Goal: Register for event/course

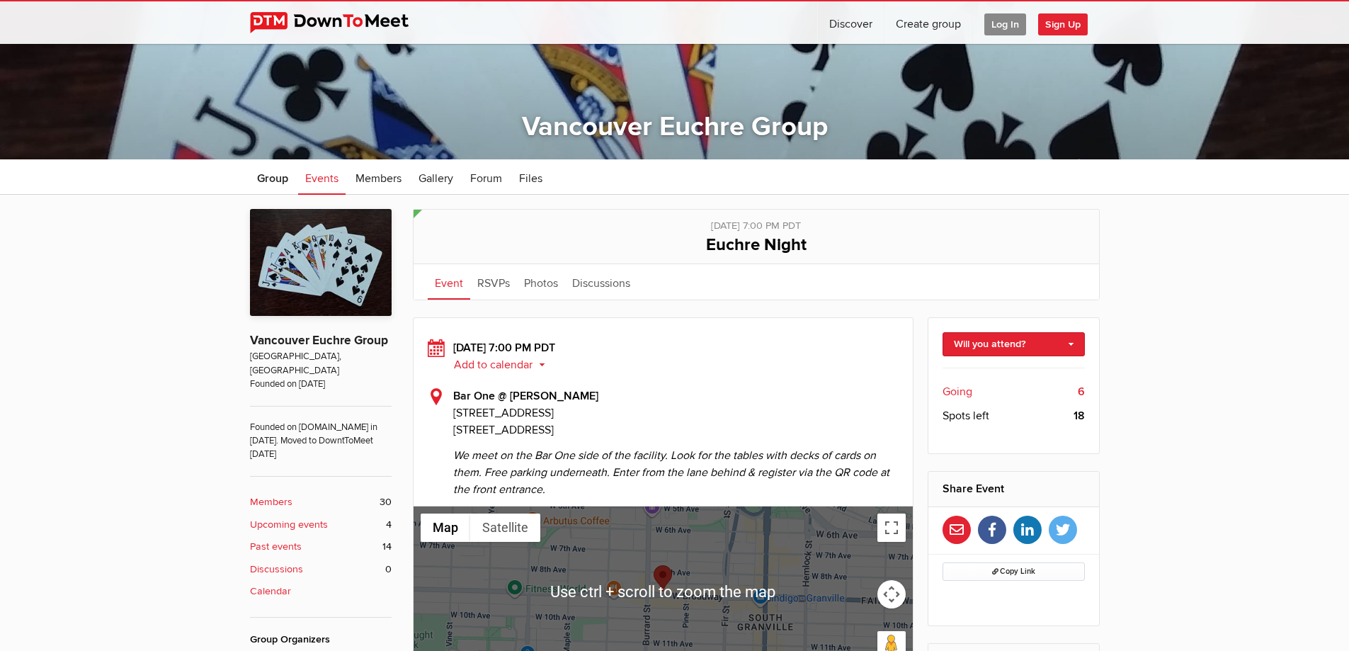
scroll to position [142, 0]
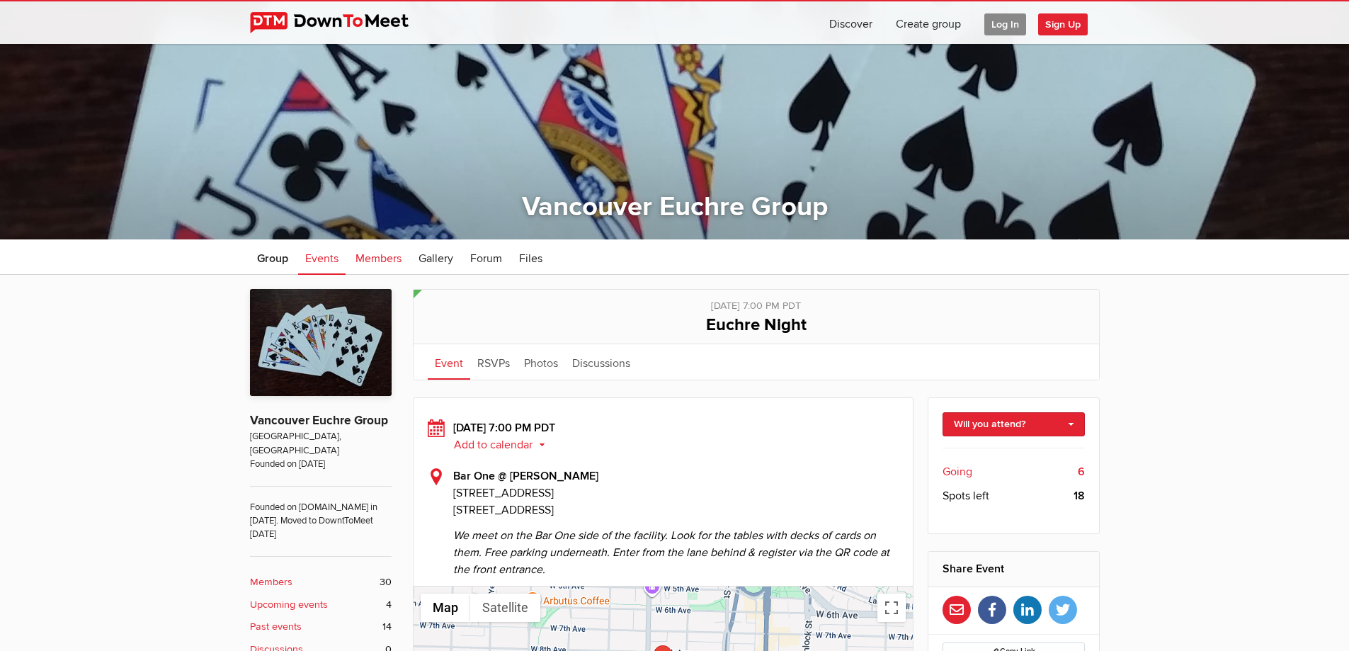
click at [377, 257] on span "Members" at bounding box center [378, 258] width 46 height 14
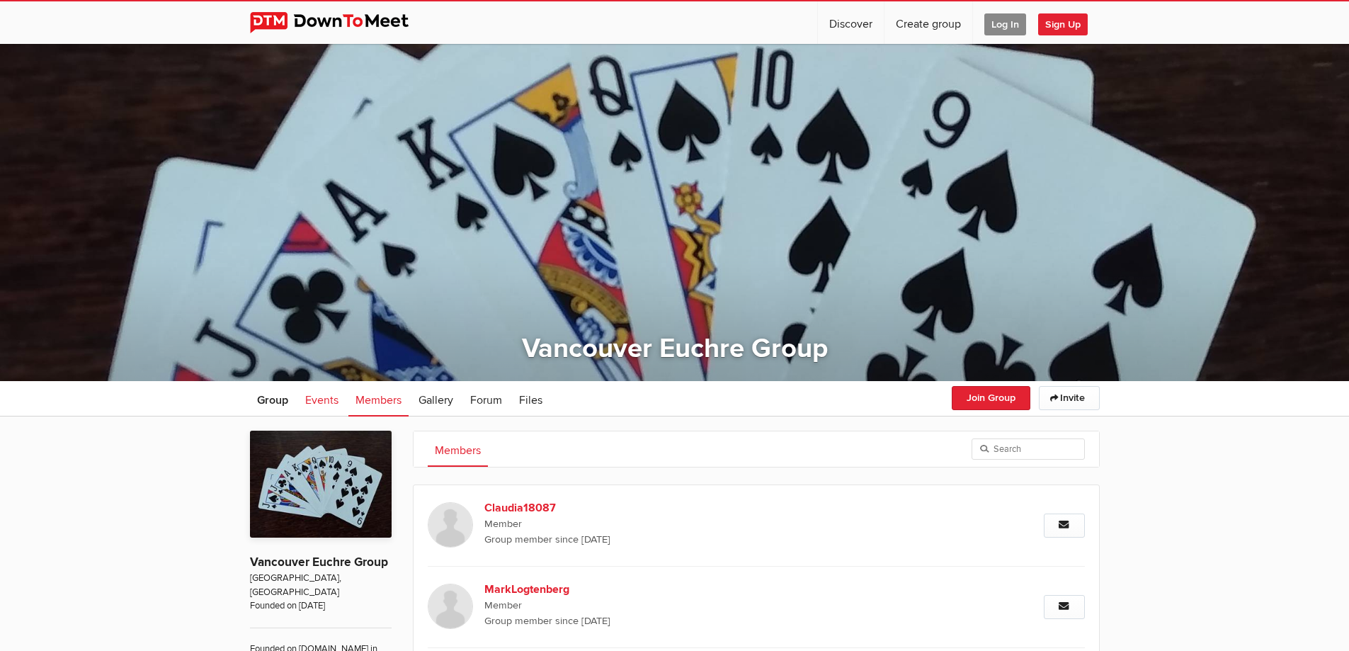
click at [324, 400] on span "Events" at bounding box center [321, 400] width 33 height 14
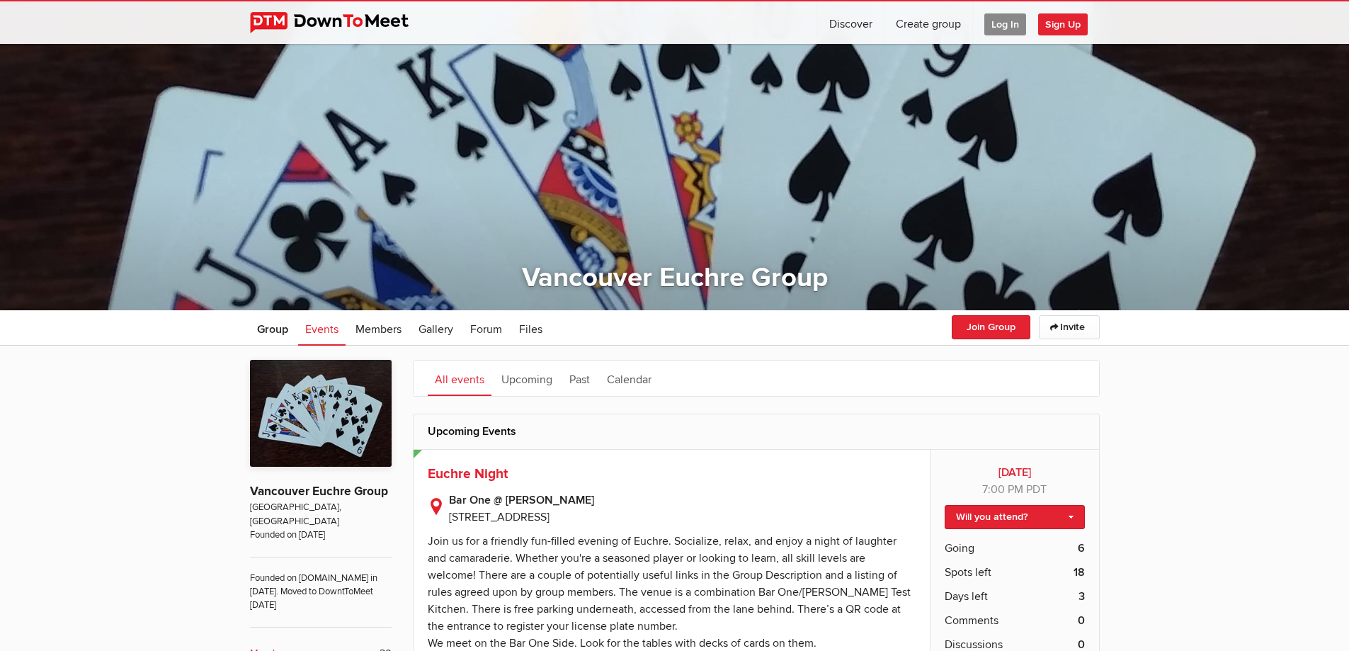
scroll to position [142, 0]
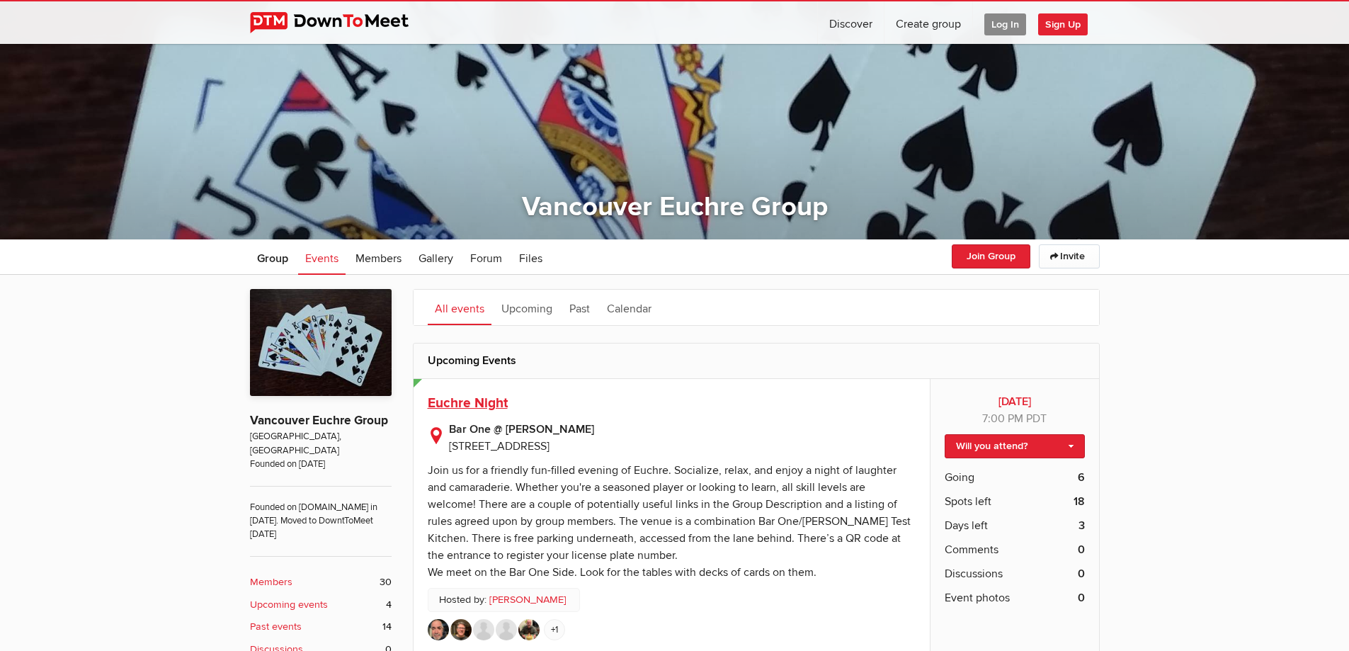
click at [468, 401] on span "Euchre Night" at bounding box center [468, 402] width 80 height 17
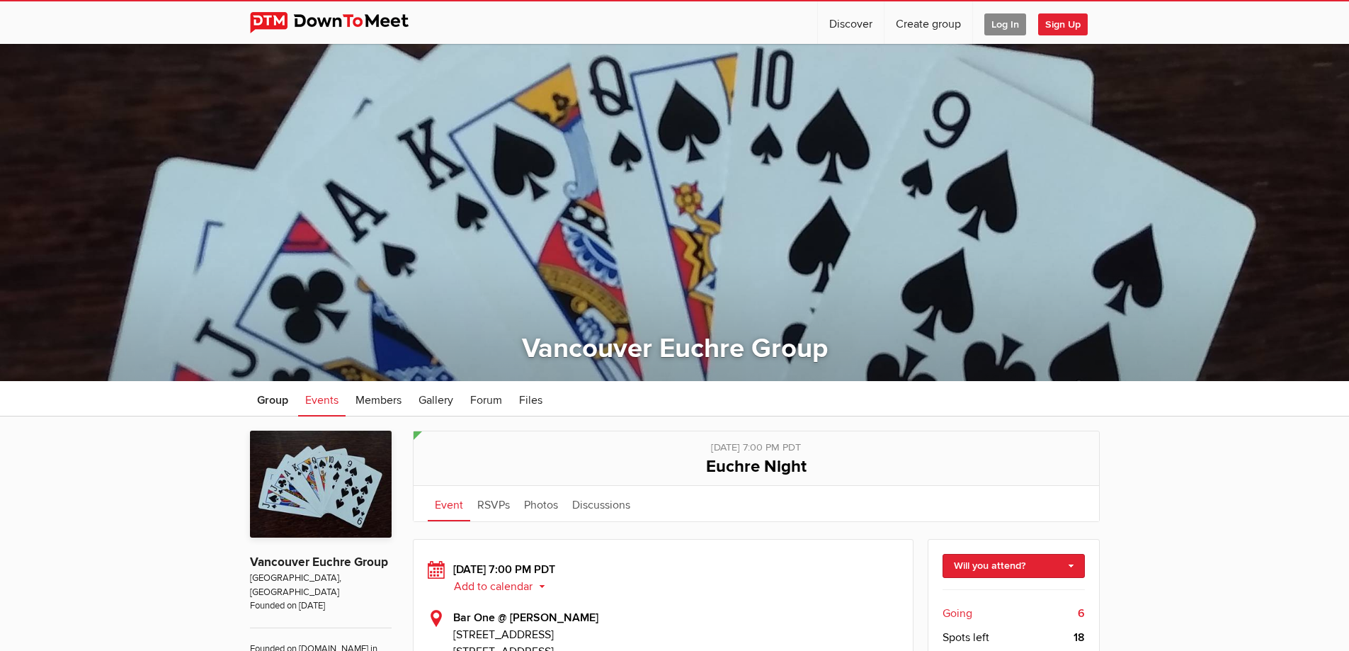
click at [1001, 30] on span "Log In" at bounding box center [1005, 24] width 42 height 22
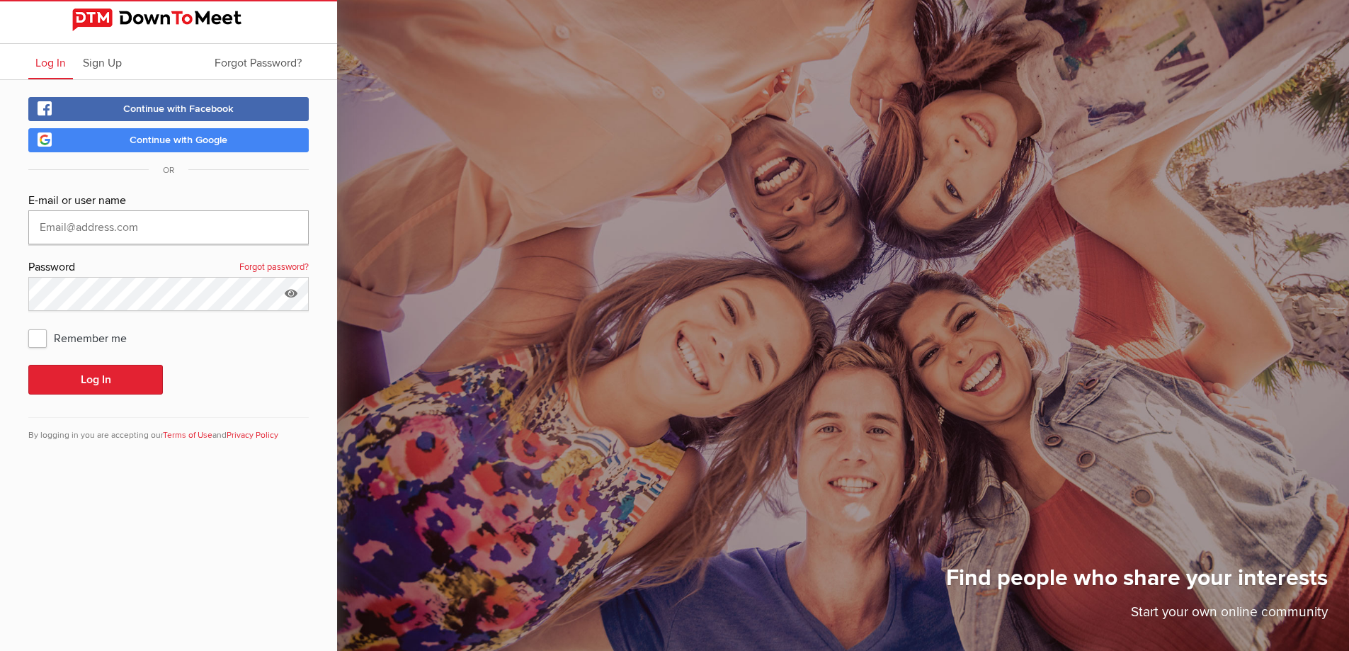
click at [116, 219] on input "text" at bounding box center [168, 227] width 280 height 34
type input "jefftait16@gmail.com"
click at [39, 340] on span "Remember me" at bounding box center [84, 337] width 113 height 25
click at [28, 325] on input "Remember me" at bounding box center [28, 324] width 1 height 1
checkbox input "true"
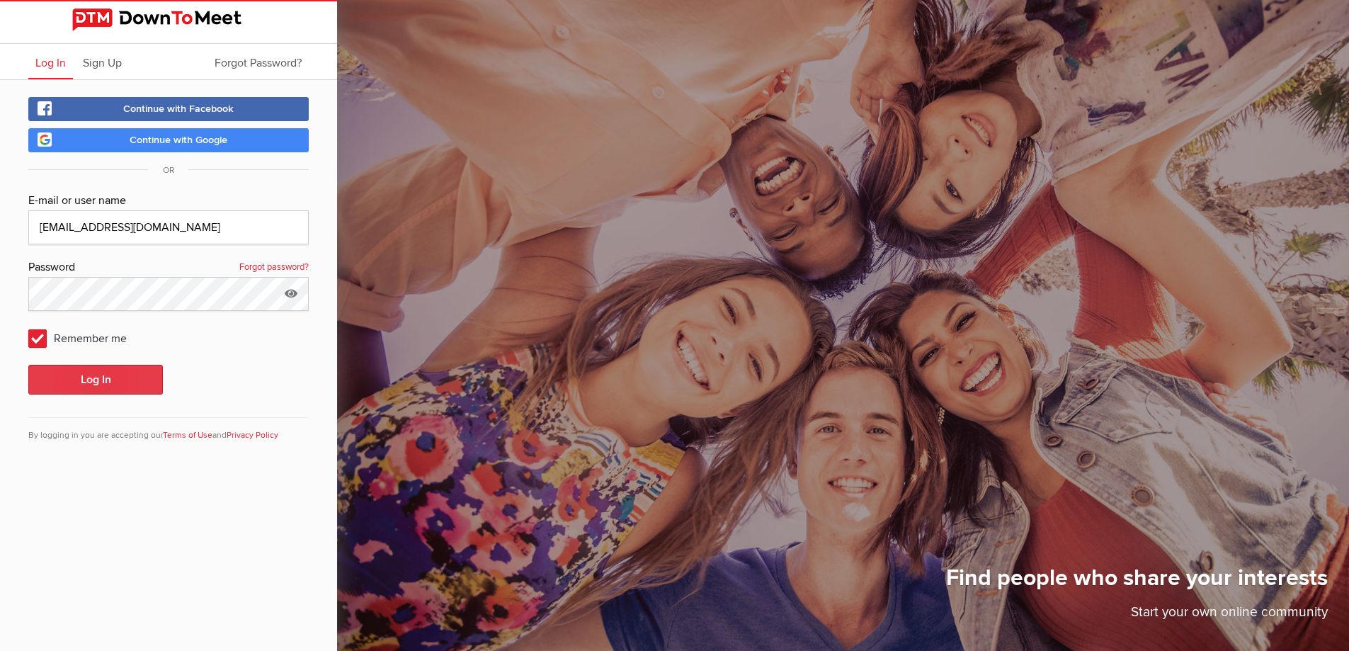
click at [93, 375] on button "Log In" at bounding box center [95, 380] width 135 height 30
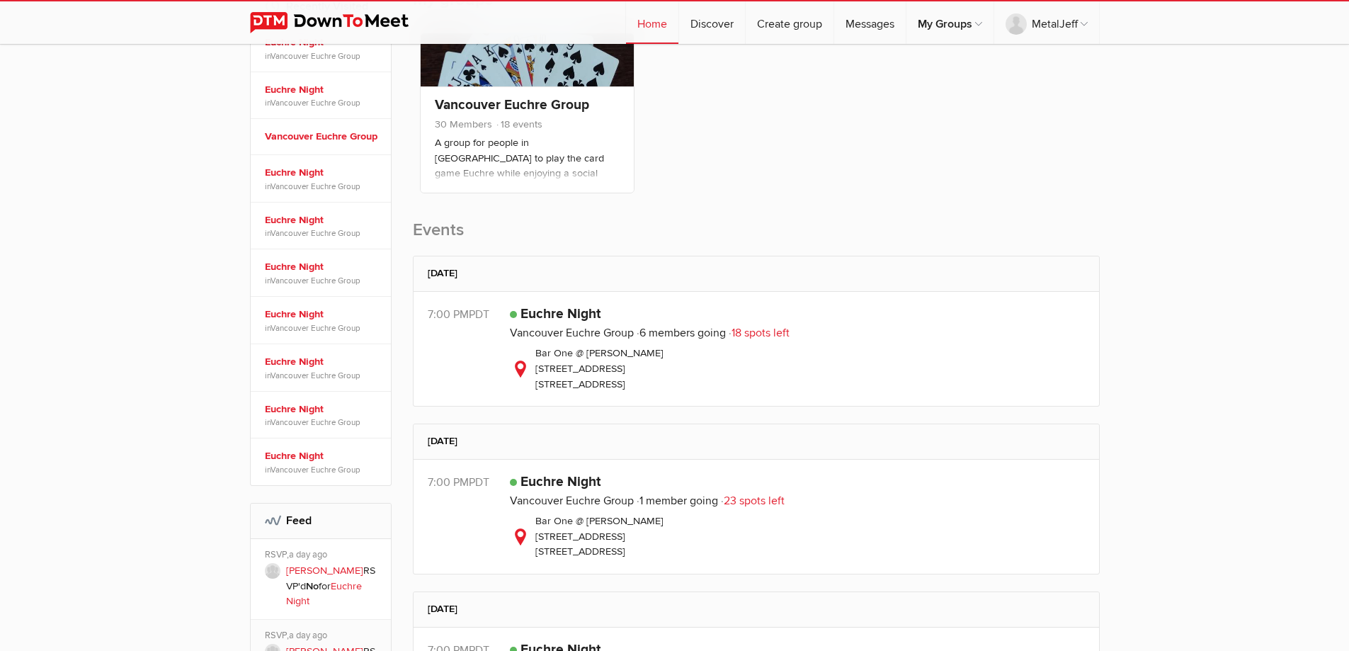
scroll to position [283, 0]
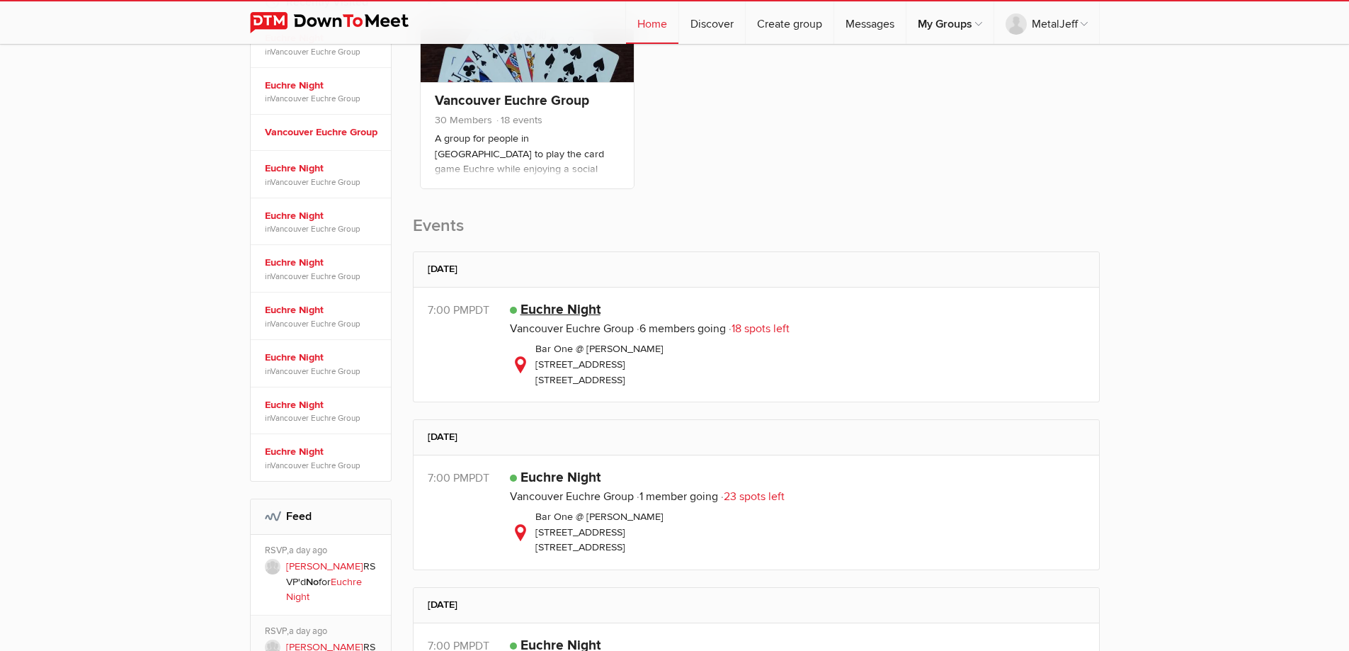
click at [551, 309] on link "Euchre Night" at bounding box center [560, 309] width 80 height 17
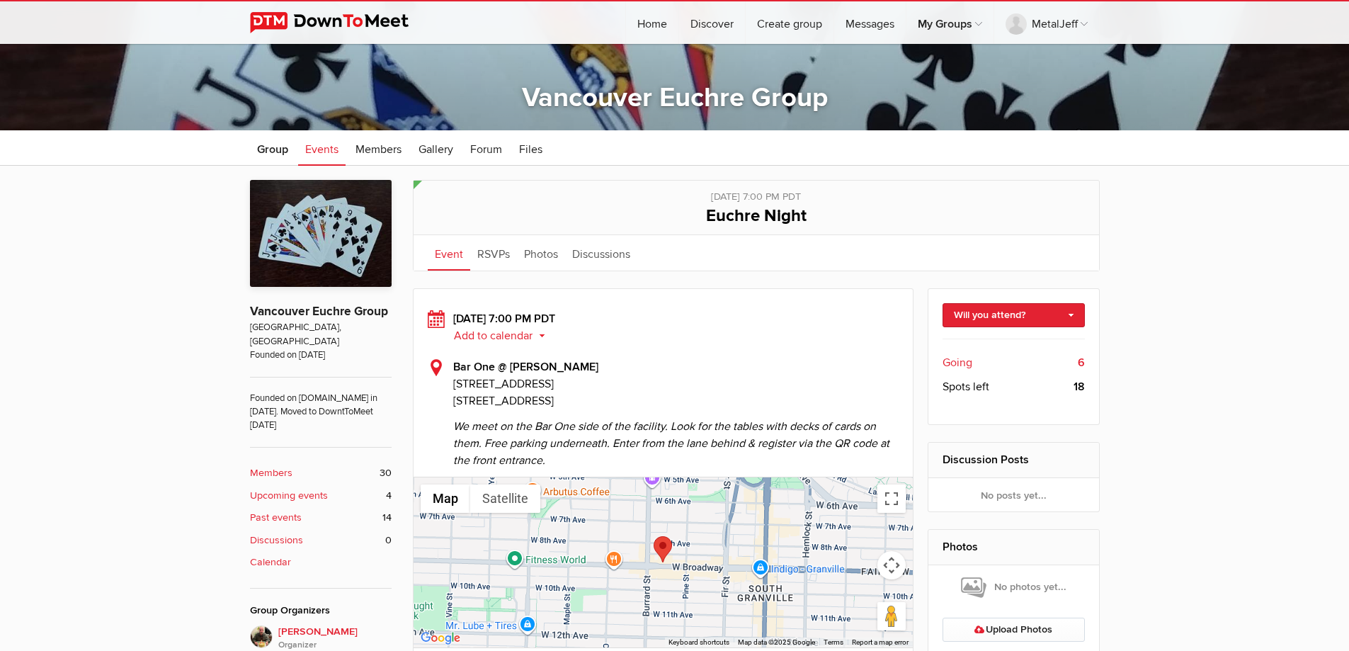
scroll to position [283, 0]
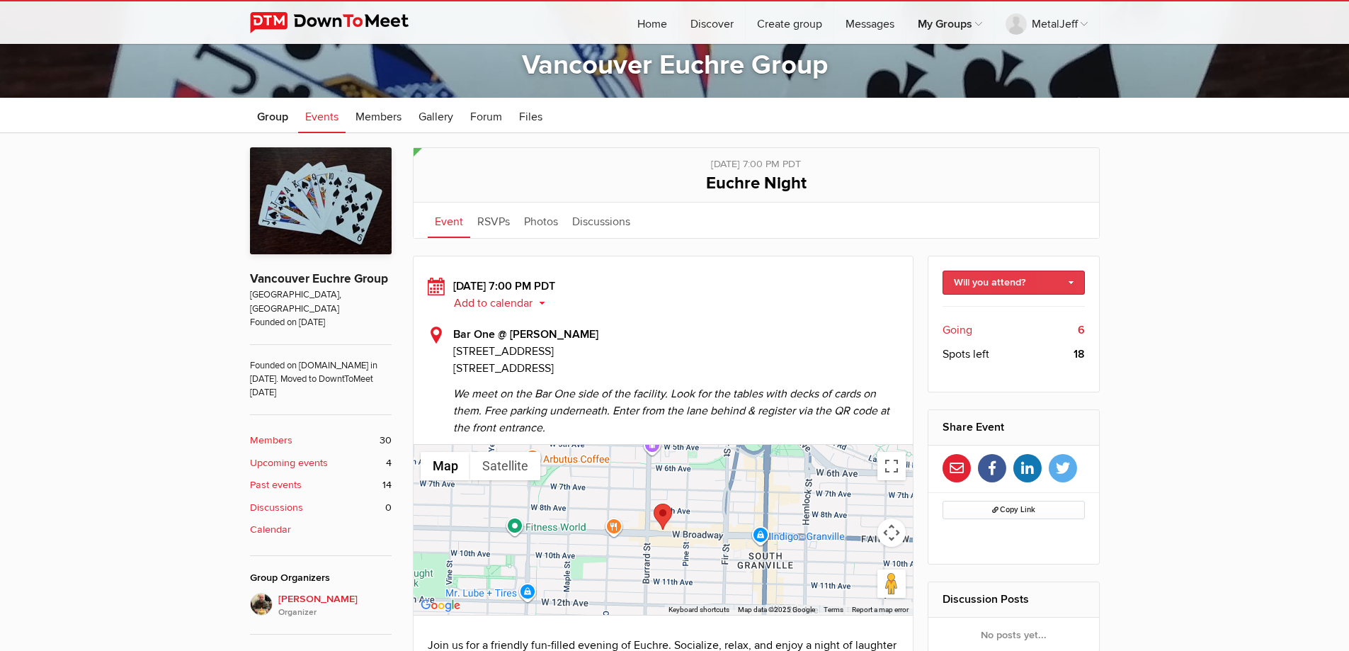
click at [1072, 282] on link "Will you attend?" at bounding box center [1013, 282] width 142 height 24
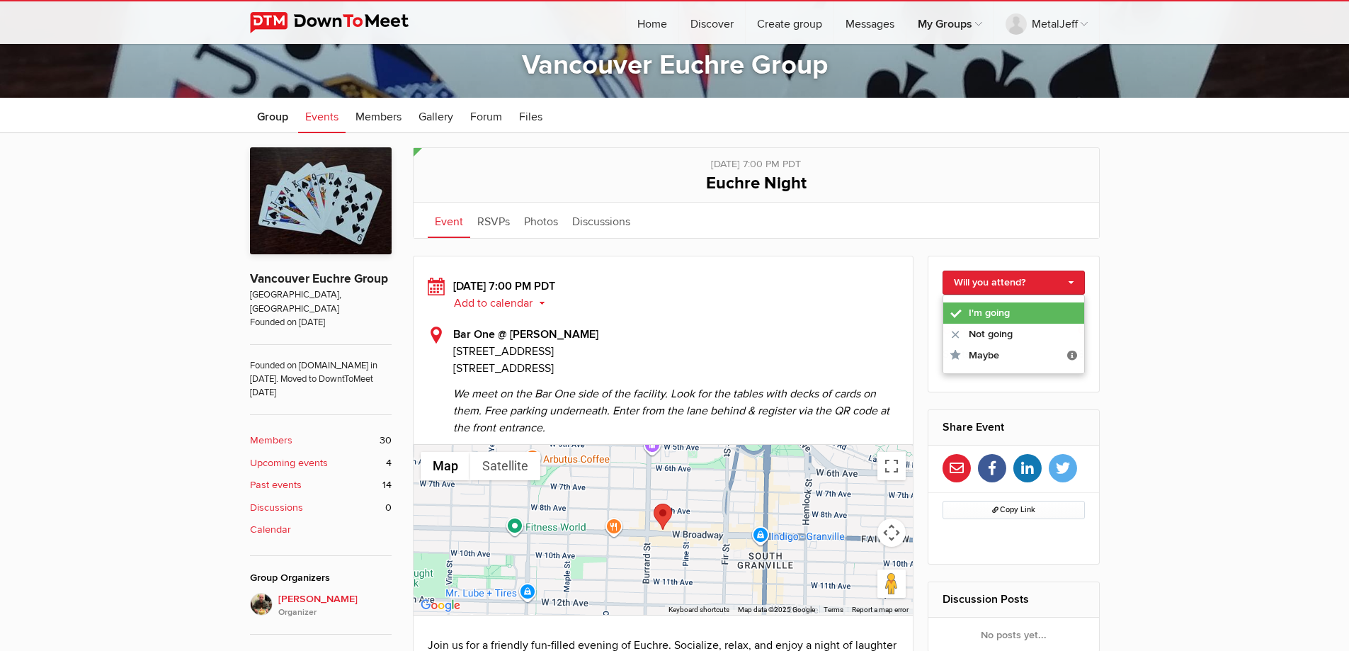
click at [1036, 314] on link "I'm going" at bounding box center [1013, 312] width 141 height 21
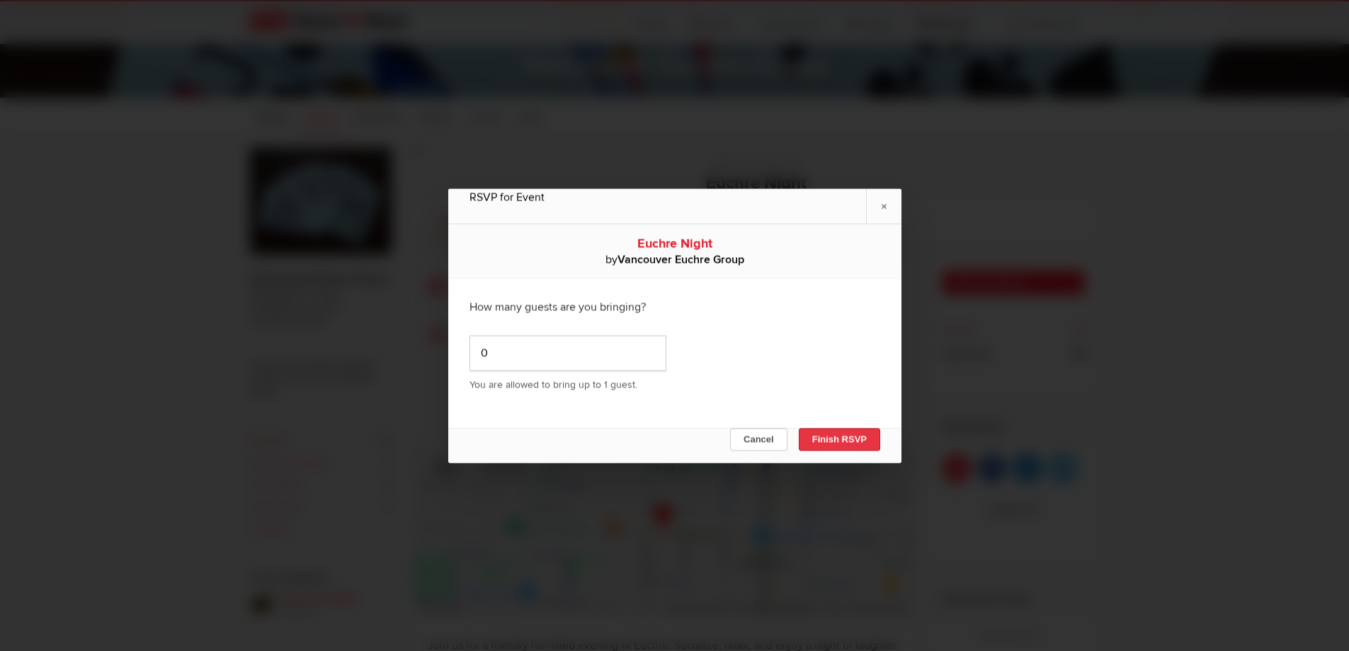
click at [836, 438] on button "Finish RSVP" at bounding box center [838, 439] width 81 height 23
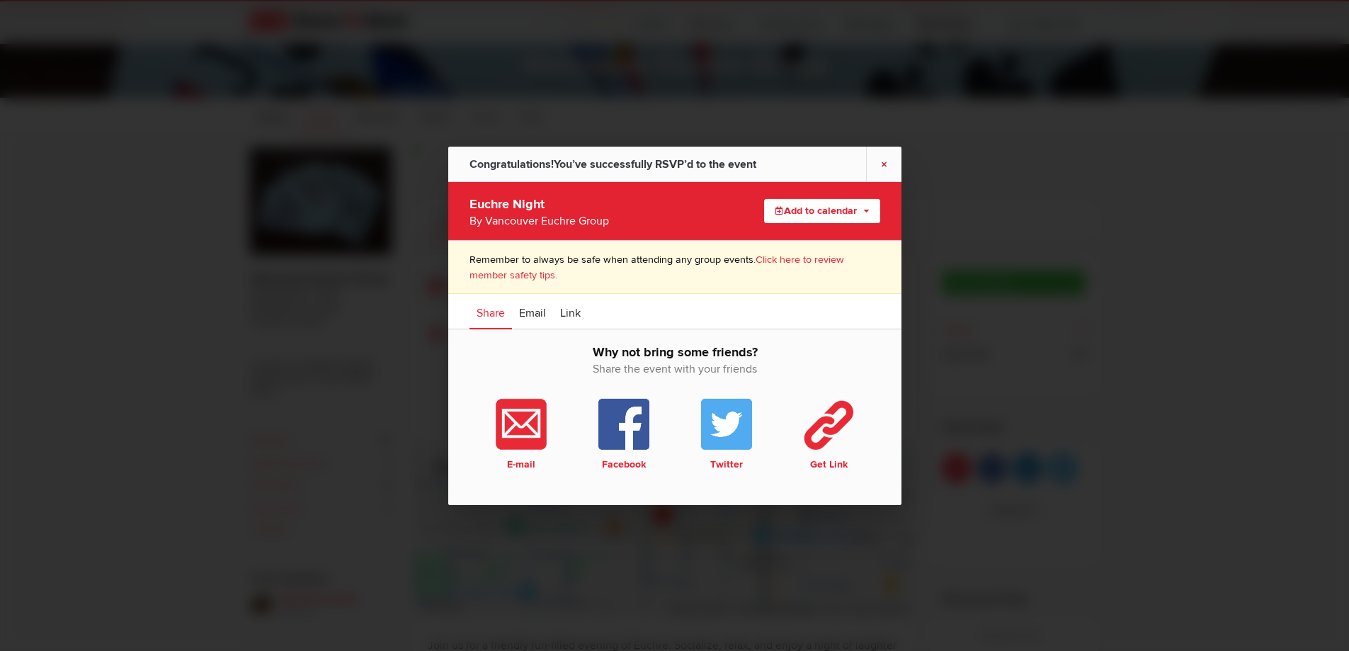
click at [886, 165] on link "×" at bounding box center [883, 163] width 35 height 35
